Goal: Transaction & Acquisition: Purchase product/service

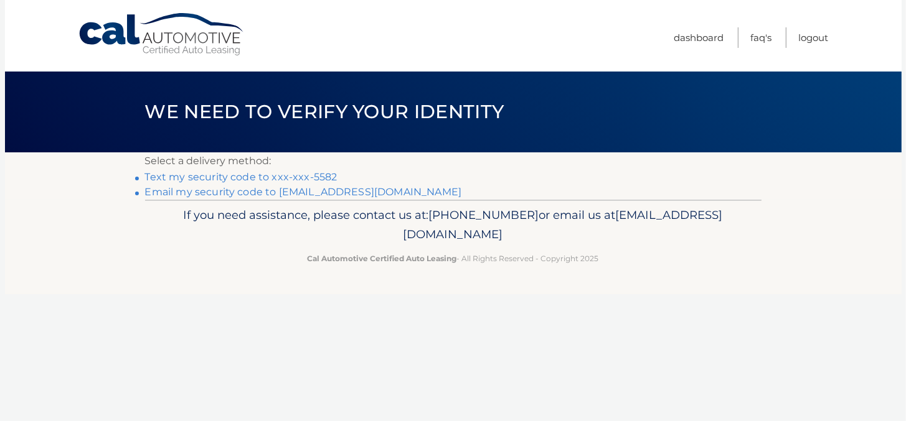
click at [311, 177] on link "Text my security code to xxx-xxx-5582" at bounding box center [241, 177] width 192 height 12
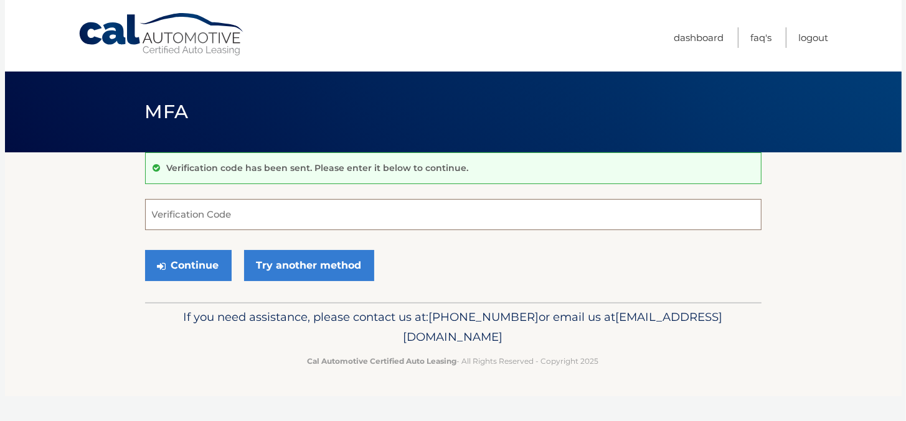
click at [200, 218] on input "Verification Code" at bounding box center [453, 214] width 616 height 31
type input "222801"
click at [187, 263] on button "Continue" at bounding box center [188, 265] width 87 height 31
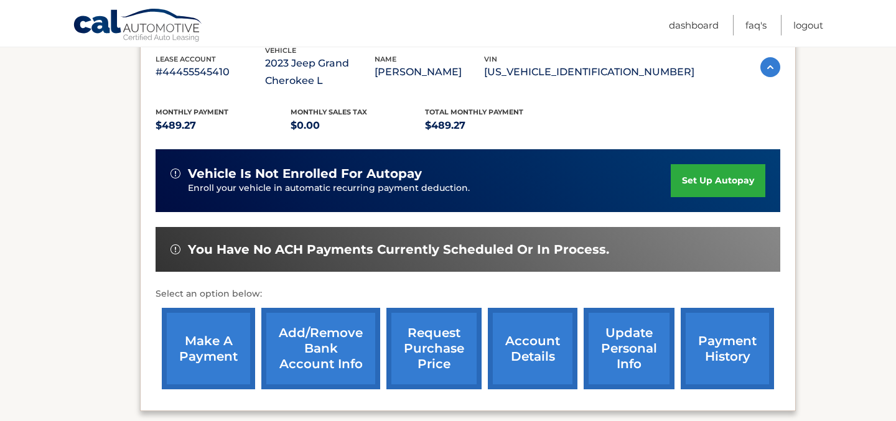
scroll to position [249, 0]
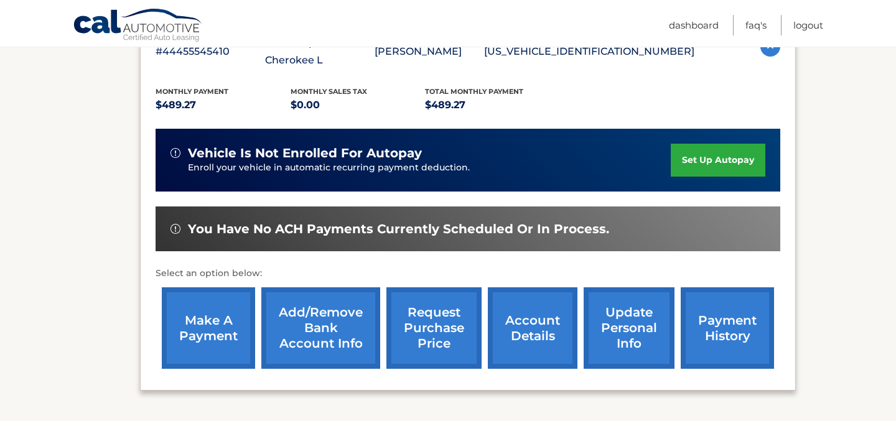
click at [209, 319] on link "make a payment" at bounding box center [208, 329] width 93 height 82
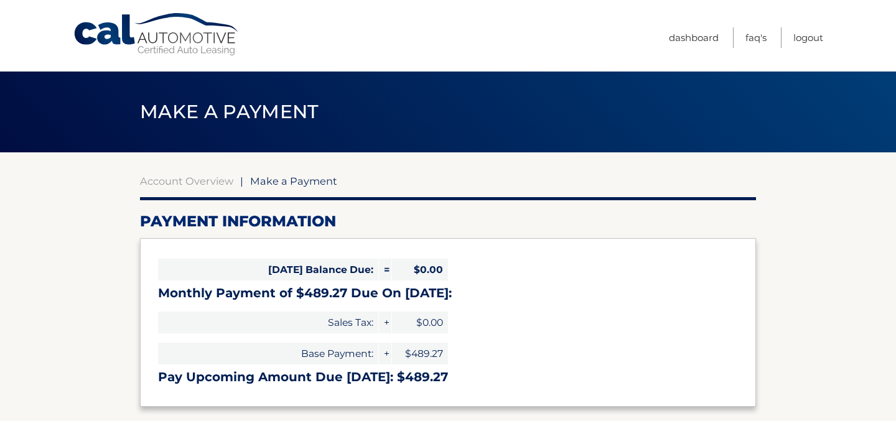
select select "MGFiZTYzZjEtNGVkZC00MDYxLTkzNGItMzUwYTNiNWQzZGI1"
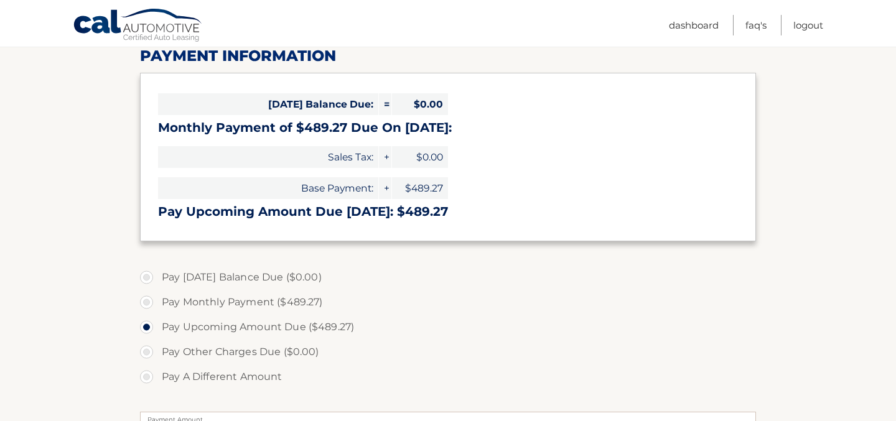
scroll to position [187, 0]
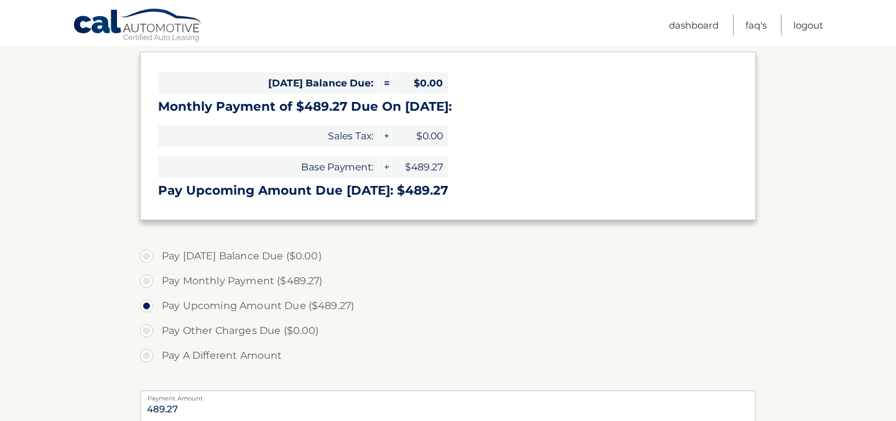
click at [148, 283] on label "Pay Monthly Payment ($489.27)" at bounding box center [448, 281] width 616 height 25
click at [148, 283] on input "Pay Monthly Payment ($489.27)" at bounding box center [151, 279] width 12 height 20
radio input "true"
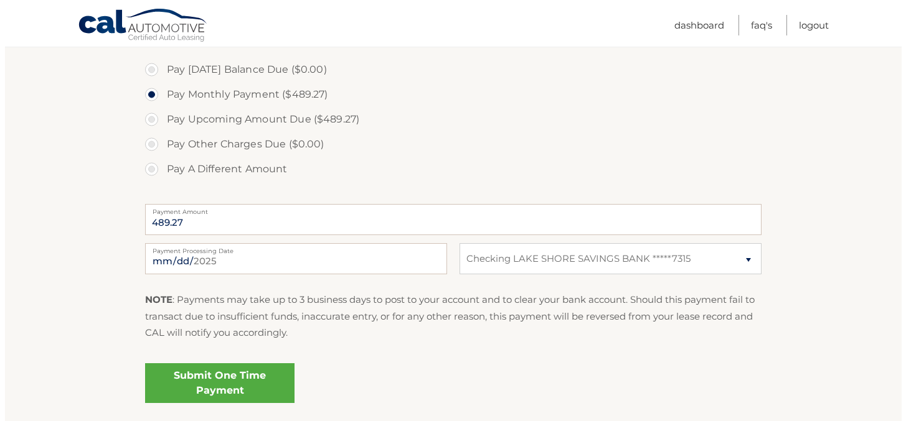
scroll to position [436, 0]
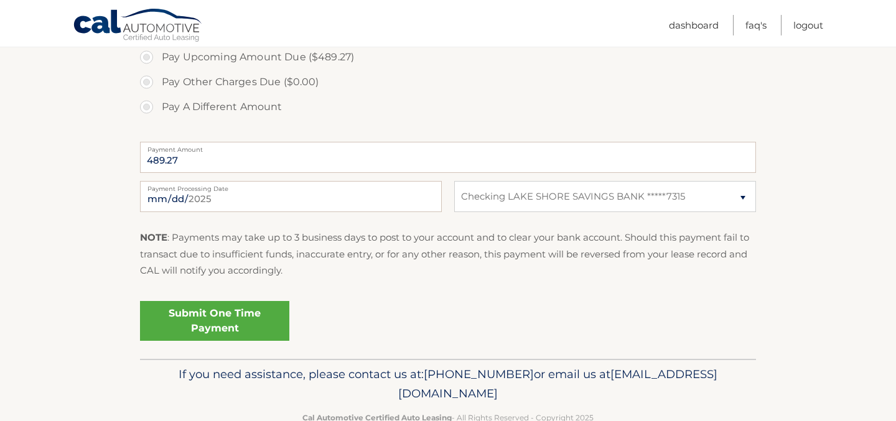
click at [225, 314] on link "Submit One Time Payment" at bounding box center [214, 321] width 149 height 40
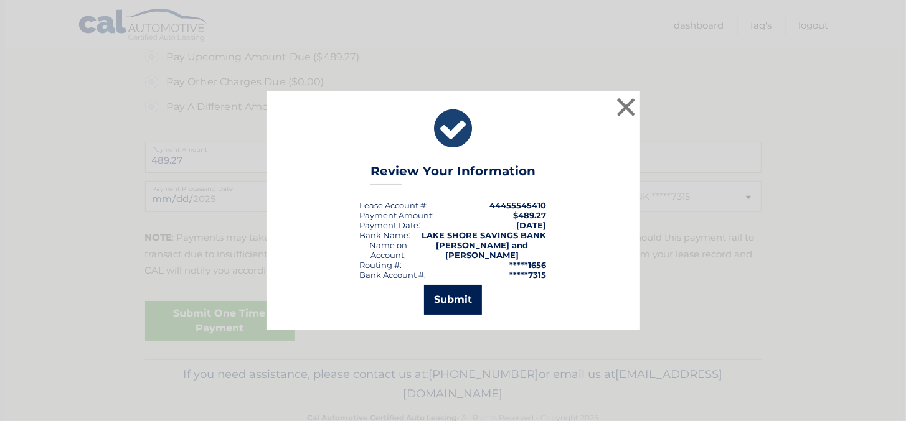
click at [454, 296] on button "Submit" at bounding box center [453, 300] width 58 height 30
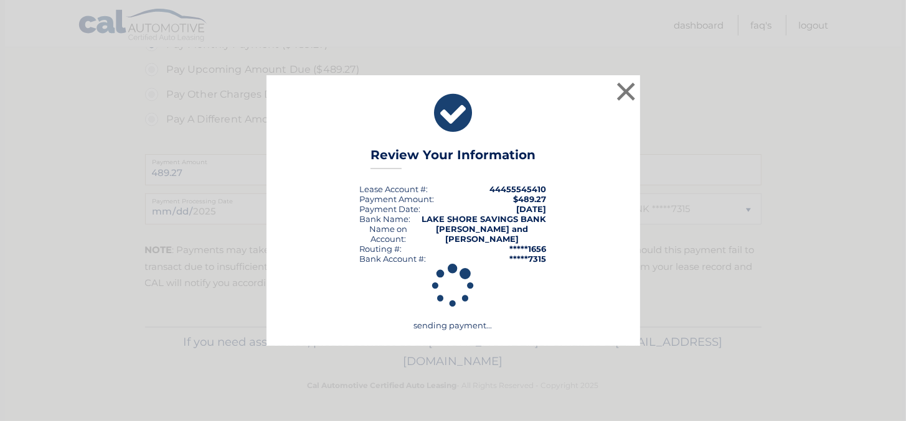
scroll to position [422, 0]
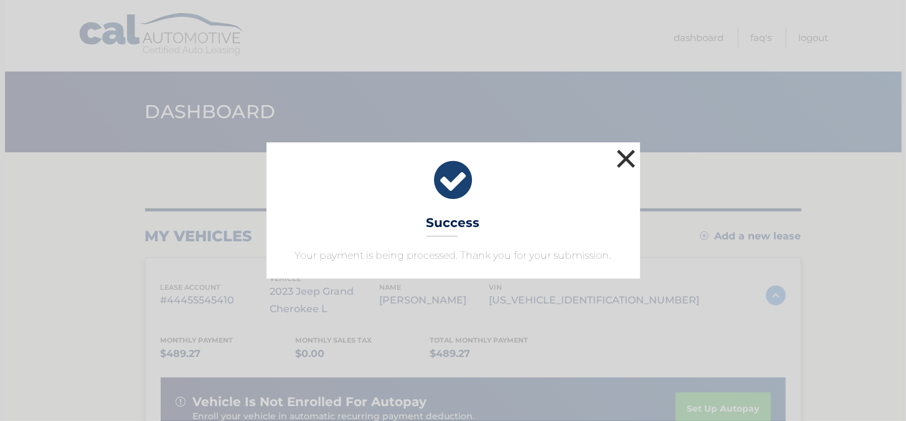
click at [623, 157] on button "×" at bounding box center [626, 158] width 25 height 25
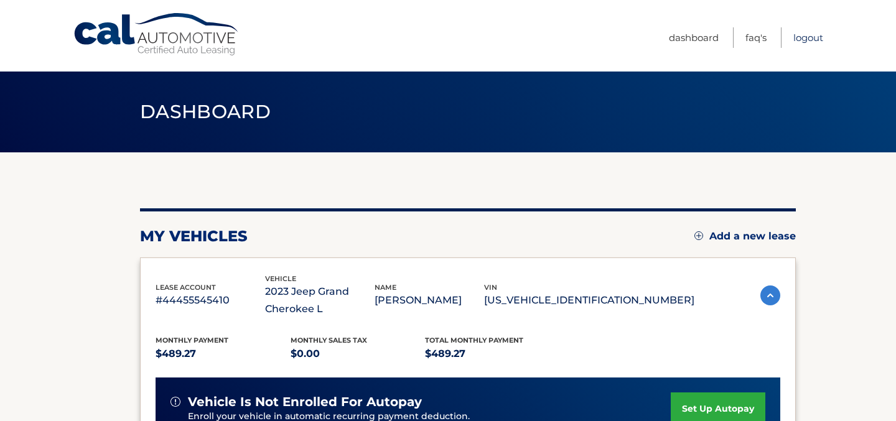
click at [812, 39] on link "Logout" at bounding box center [809, 37] width 30 height 21
